Goal: Obtain resource: Download file/media

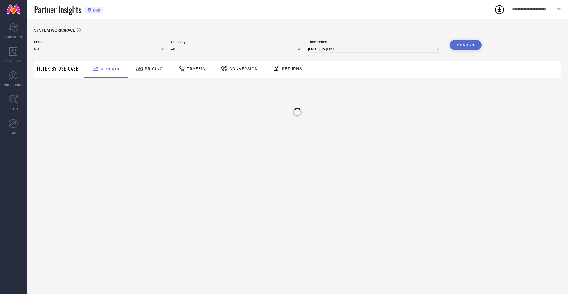
type input "NIKE"
type input "All"
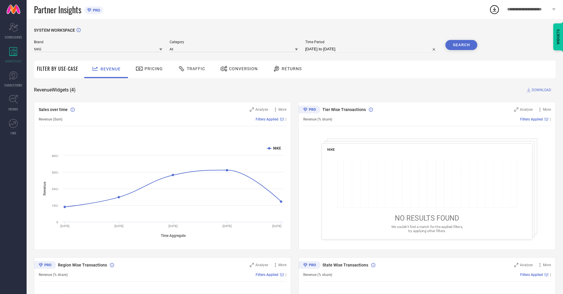
click at [237, 69] on span "Conversion" at bounding box center [243, 68] width 29 height 5
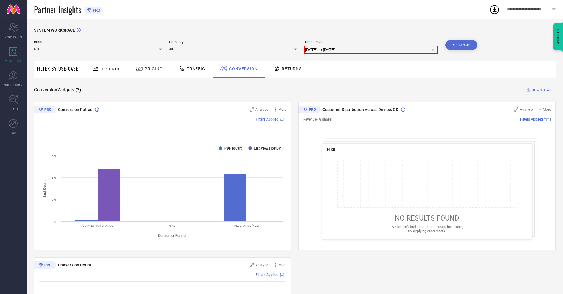
click at [371, 49] on input "[DATE] to [DATE]" at bounding box center [371, 49] width 132 height 7
select select "8"
select select "2025"
select select "9"
select select "2025"
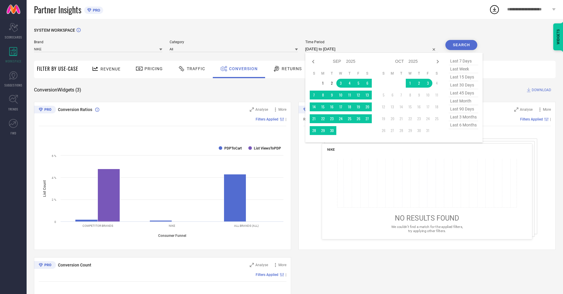
select select "9"
select select "2025"
select select "10"
select select "2025"
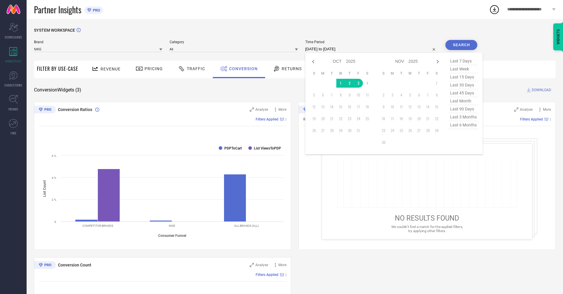
click at [357, 83] on td "3" at bounding box center [358, 83] width 9 height 9
type input "03-10-2025 to 03-10-2025"
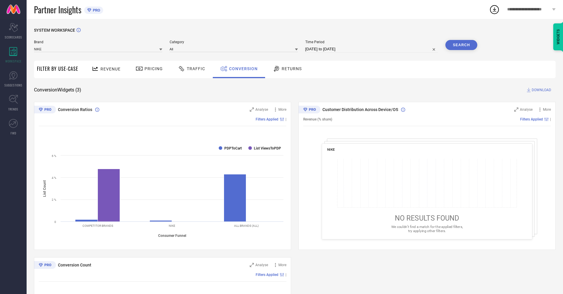
click at [461, 45] on button "Search" at bounding box center [462, 45] width 32 height 10
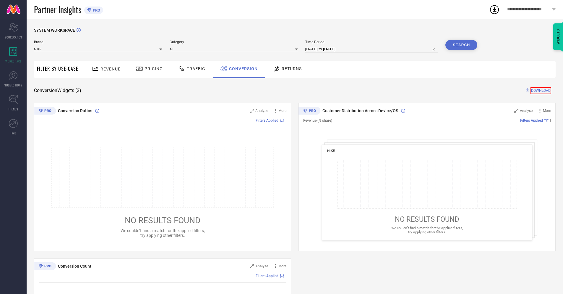
click at [542, 90] on span "DOWNLOAD" at bounding box center [541, 90] width 21 height 7
